Goal: Transaction & Acquisition: Book appointment/travel/reservation

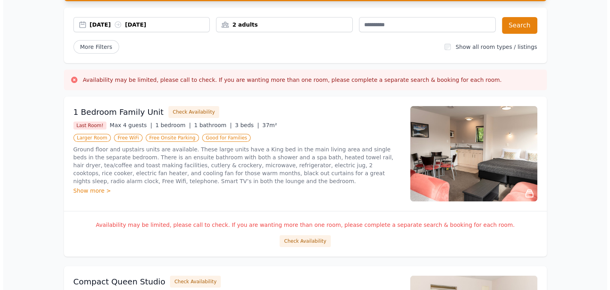
scroll to position [79, 0]
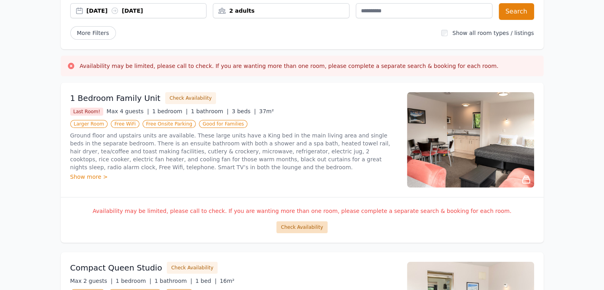
click at [303, 227] on button "Check Availability" at bounding box center [301, 227] width 51 height 12
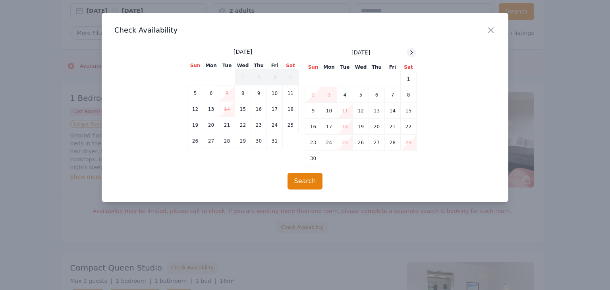
click at [414, 54] on icon at bounding box center [411, 52] width 6 height 6
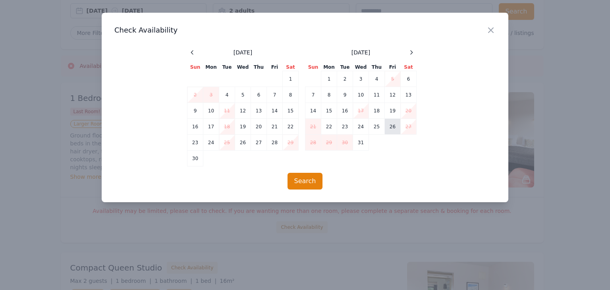
click at [393, 125] on td "26" at bounding box center [393, 127] width 16 height 16
click at [305, 178] on button "Search" at bounding box center [304, 181] width 35 height 17
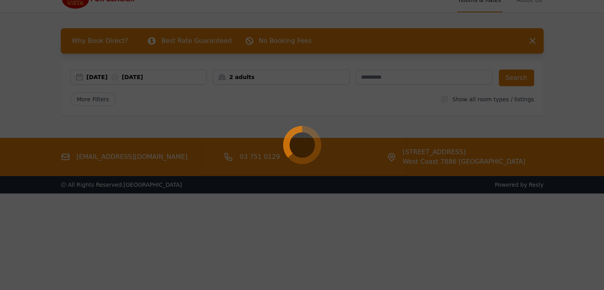
scroll to position [0, 0]
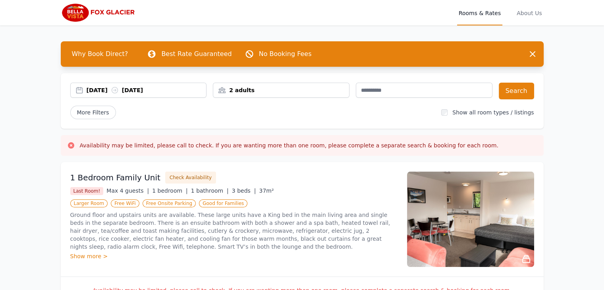
click at [329, 90] on div "2 adults" at bounding box center [281, 90] width 136 height 8
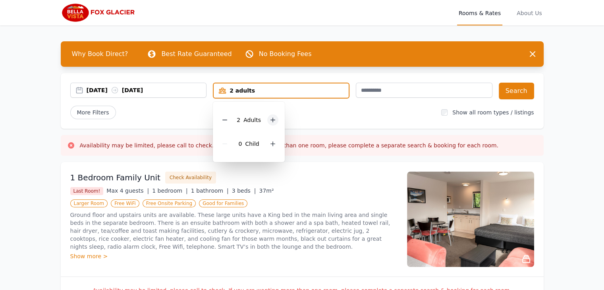
click at [271, 122] on icon at bounding box center [273, 120] width 6 height 6
click at [271, 121] on icon at bounding box center [273, 120] width 6 height 6
click at [357, 123] on div "26 Dec 2025 27 Dec 2025 4 adults 4 Adult s 0 Child Search More Filters Show all…" at bounding box center [302, 101] width 483 height 56
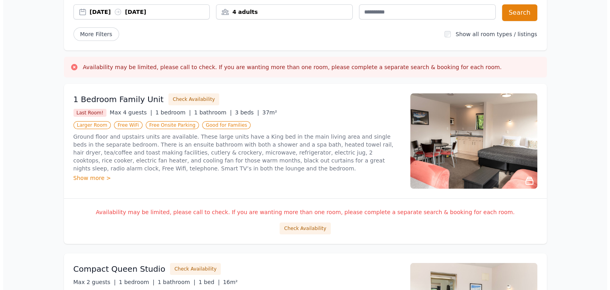
scroll to position [79, 0]
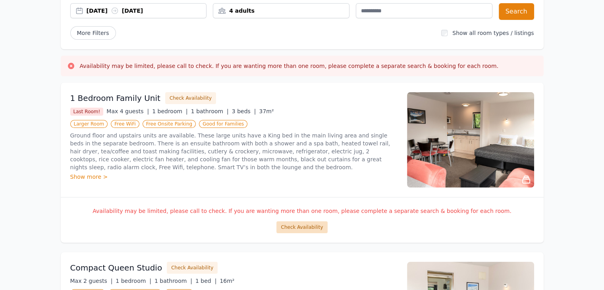
click at [304, 226] on button "Check Availability" at bounding box center [301, 227] width 51 height 12
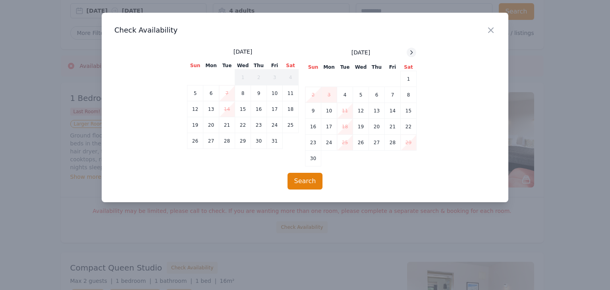
click at [409, 56] on div at bounding box center [412, 53] width 10 height 10
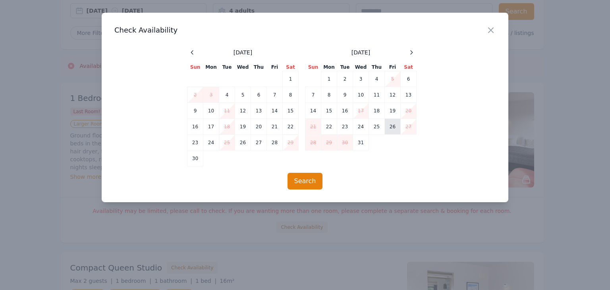
click at [391, 127] on td "26" at bounding box center [393, 127] width 16 height 16
click at [303, 182] on button "Search" at bounding box center [304, 181] width 35 height 17
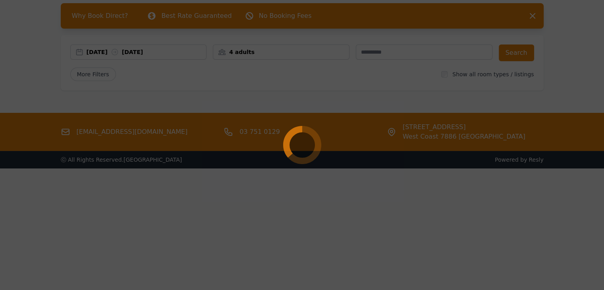
scroll to position [0, 0]
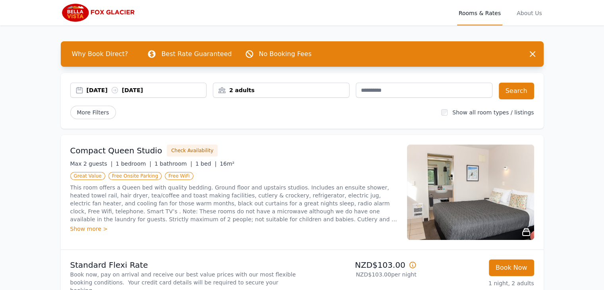
click at [343, 90] on div "2 adults" at bounding box center [281, 90] width 136 height 8
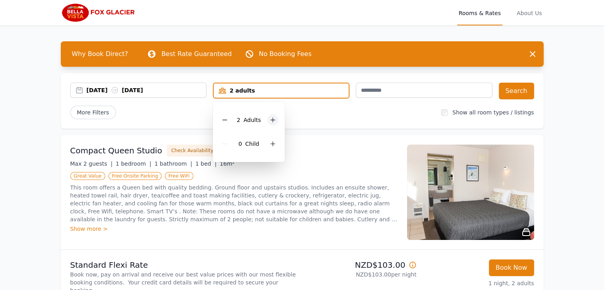
click at [273, 120] on icon at bounding box center [273, 120] width 4 height 4
click at [272, 120] on icon at bounding box center [273, 120] width 4 height 4
drag, startPoint x: 362, startPoint y: 151, endPoint x: 412, endPoint y: 180, distance: 57.8
click at [362, 151] on div "Compact Queen Studio Check Availability" at bounding box center [233, 151] width 327 height 12
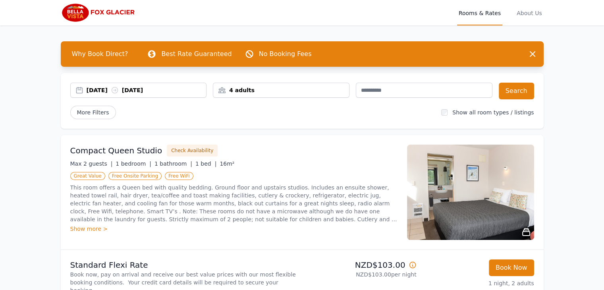
click at [145, 89] on div "[DATE] [DATE]" at bounding box center [147, 90] width 120 height 8
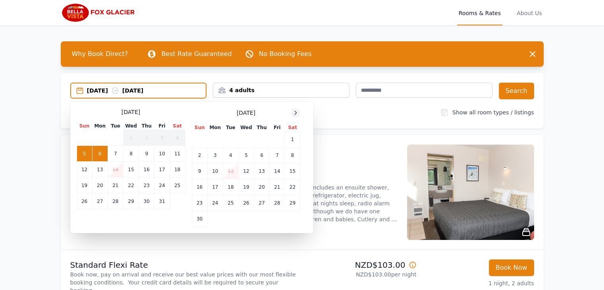
click at [296, 116] on div at bounding box center [296, 113] width 10 height 10
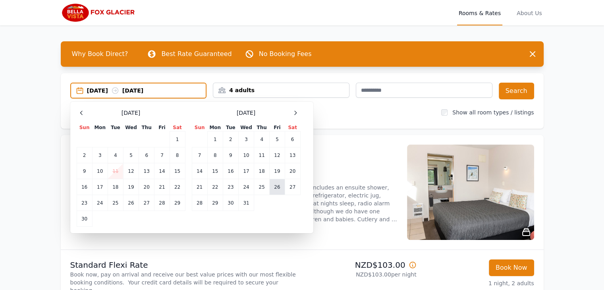
click at [279, 186] on td "26" at bounding box center [277, 187] width 15 height 16
click at [371, 135] on div "Compact Queen Studio Check Availability Max 2 guests | 1 bedroom | 1 bathroom |…" at bounding box center [302, 192] width 483 height 114
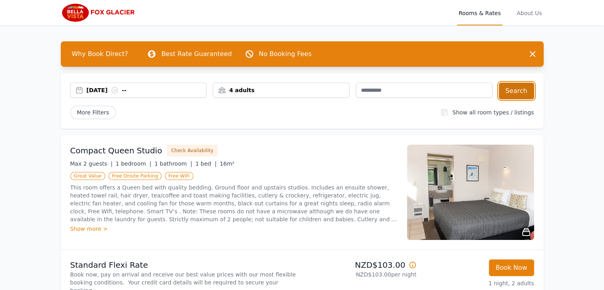
click at [514, 95] on button "Search" at bounding box center [516, 91] width 35 height 17
